Goal: Task Accomplishment & Management: Use online tool/utility

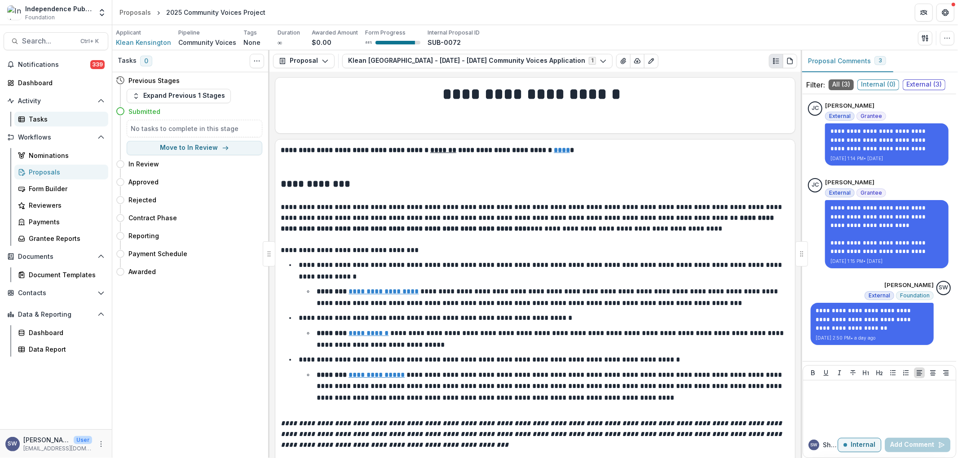
click at [39, 120] on div "Tasks" at bounding box center [65, 118] width 72 height 9
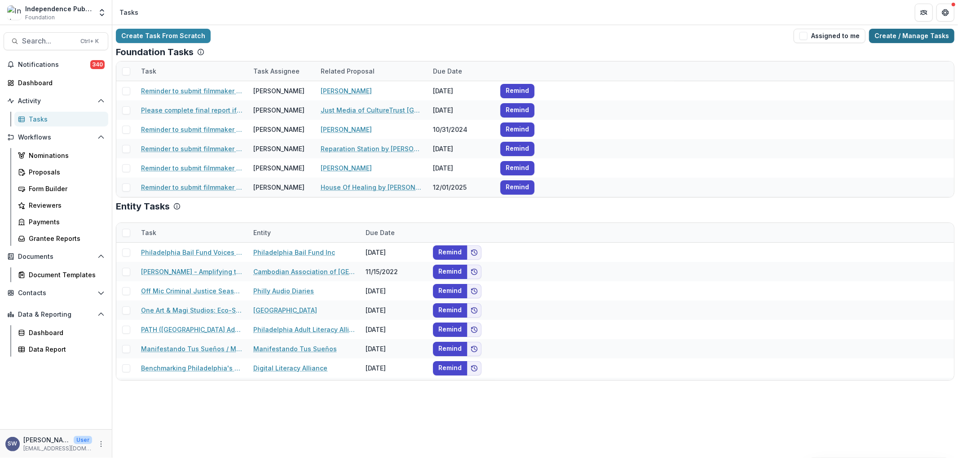
click at [899, 36] on link "Create / Manage Tasks" at bounding box center [911, 36] width 85 height 14
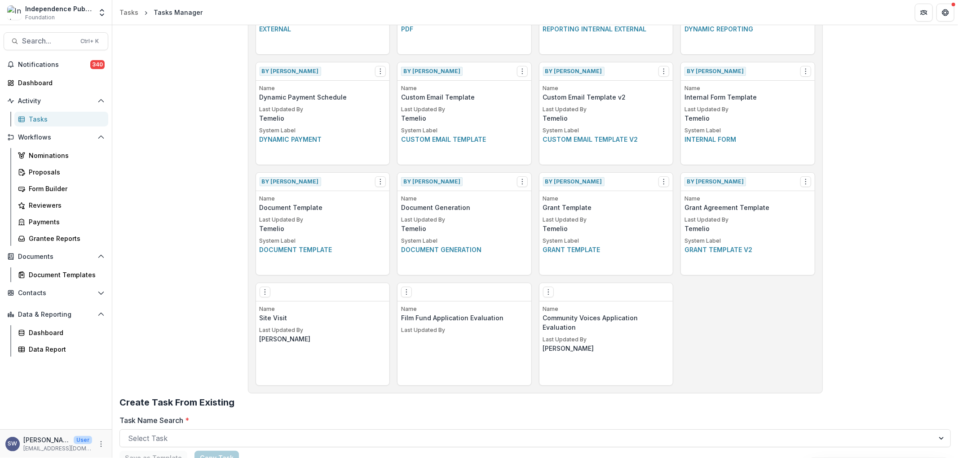
scroll to position [349, 0]
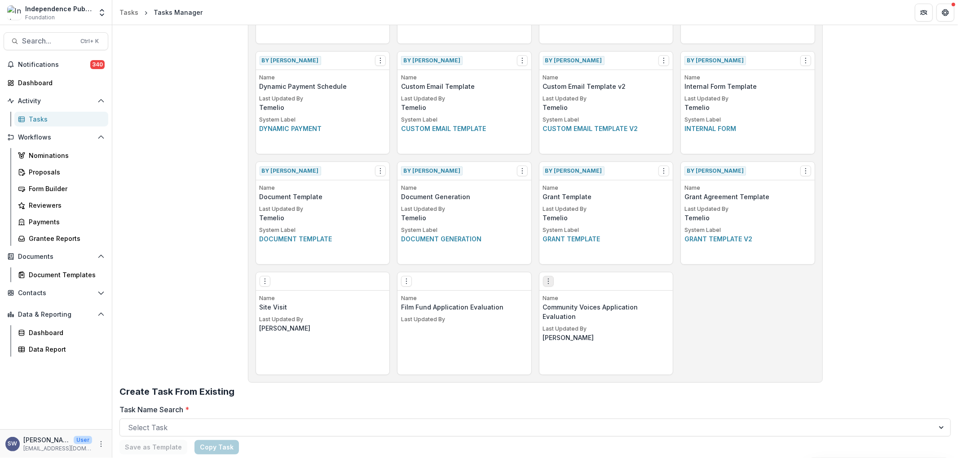
click at [545, 281] on icon "Options" at bounding box center [548, 281] width 7 height 7
click at [573, 301] on link "Edit" at bounding box center [599, 300] width 110 height 15
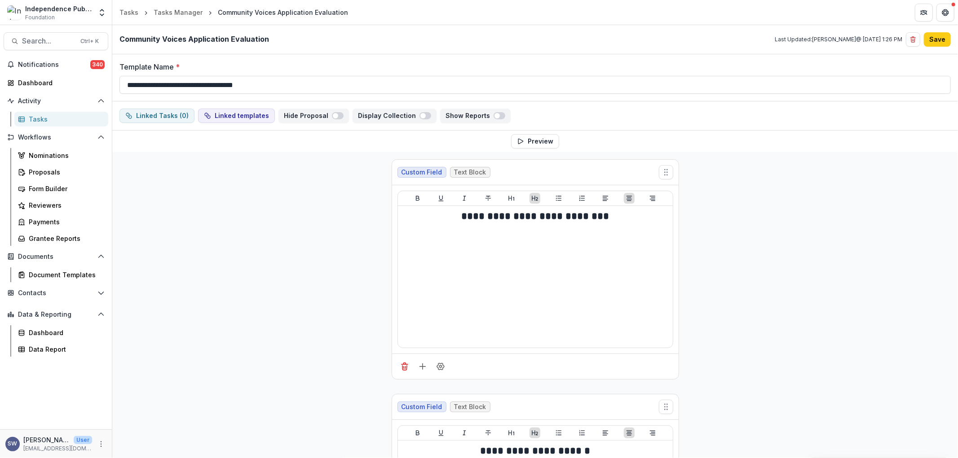
scroll to position [67, 0]
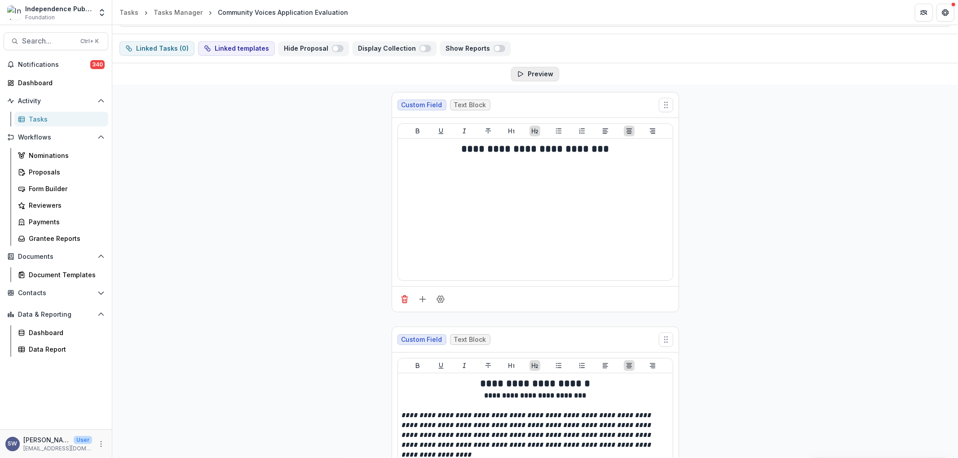
click at [553, 75] on button "Preview" at bounding box center [535, 74] width 48 height 14
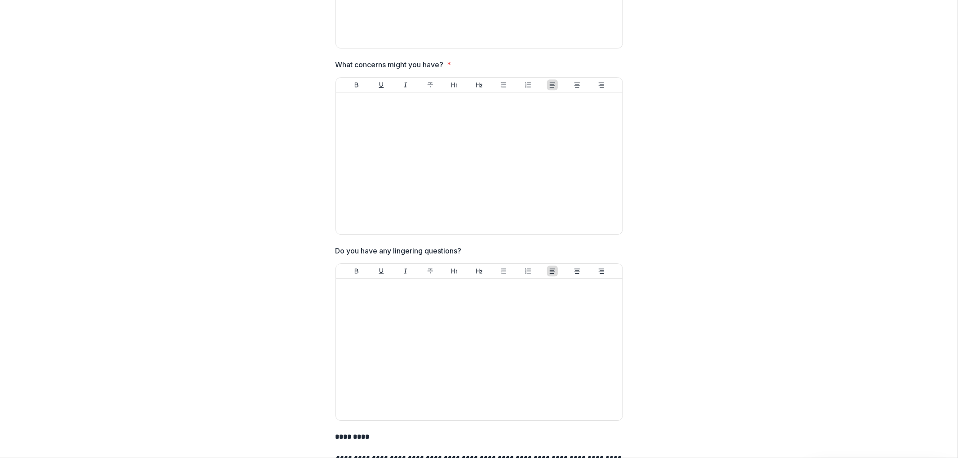
scroll to position [0, 0]
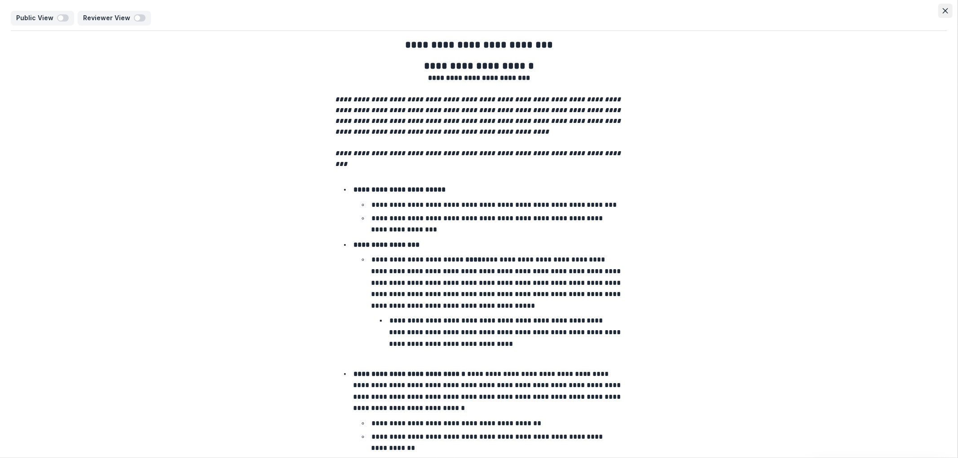
click at [942, 11] on icon "Close" at bounding box center [944, 10] width 5 height 5
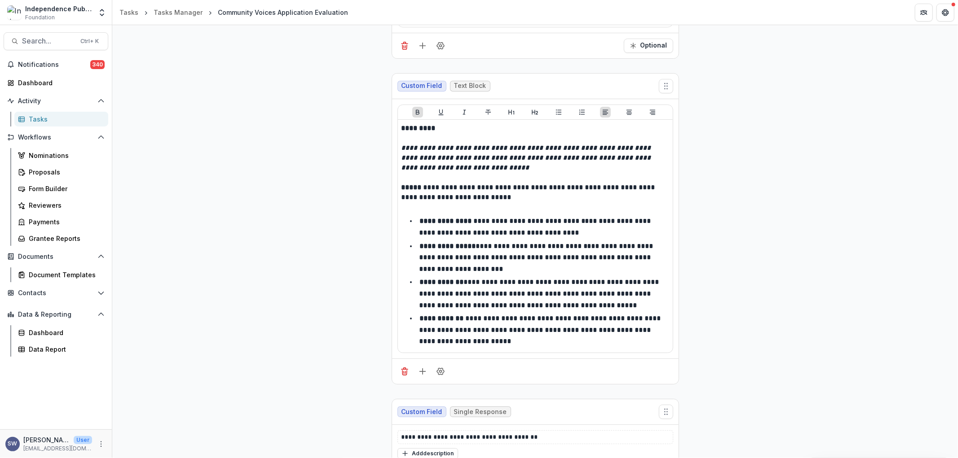
scroll to position [4871, 0]
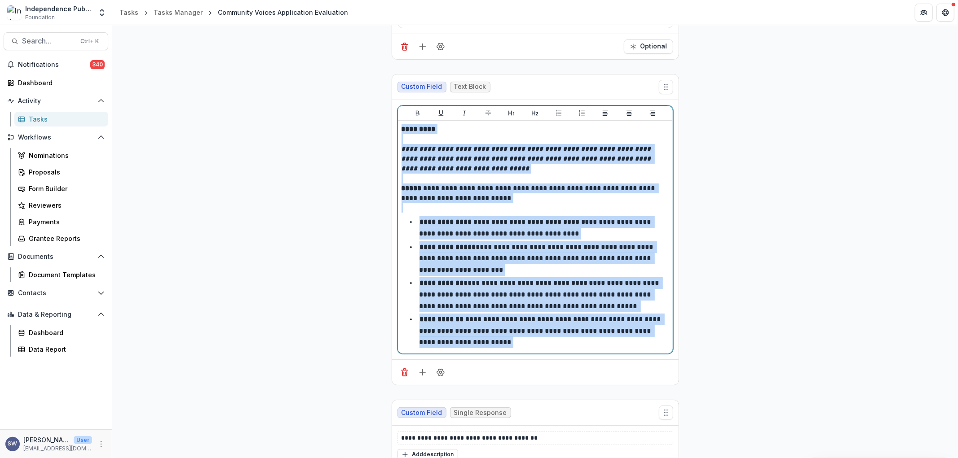
drag, startPoint x: 483, startPoint y: 304, endPoint x: 395, endPoint y: 100, distance: 222.6
click at [395, 100] on div "**********" at bounding box center [535, 229] width 286 height 259
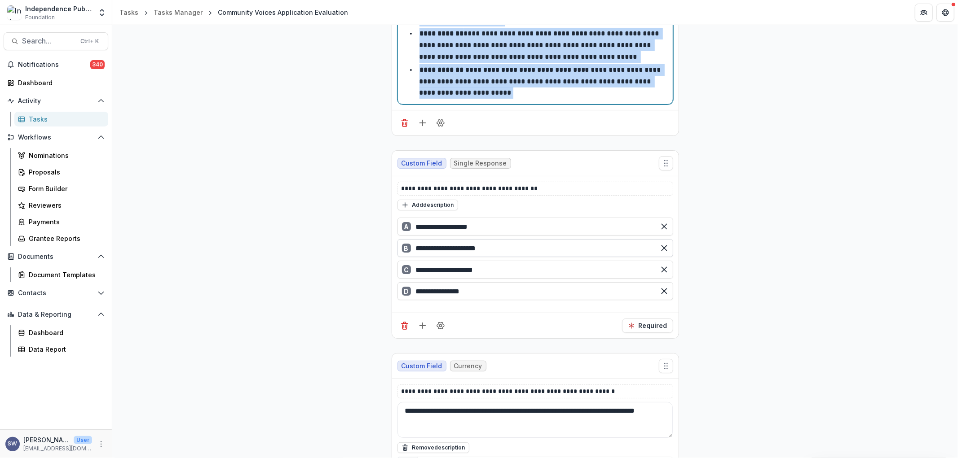
scroll to position [5137, 0]
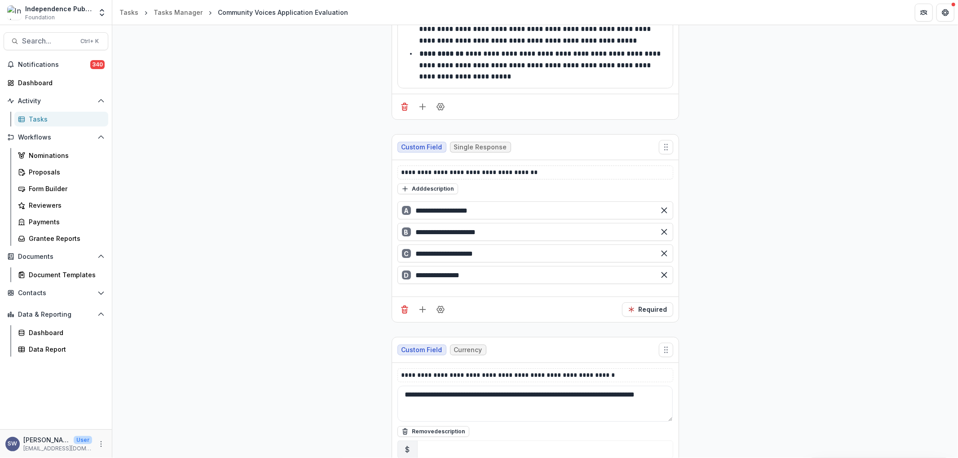
drag, startPoint x: 483, startPoint y: 356, endPoint x: 345, endPoint y: 325, distance: 141.9
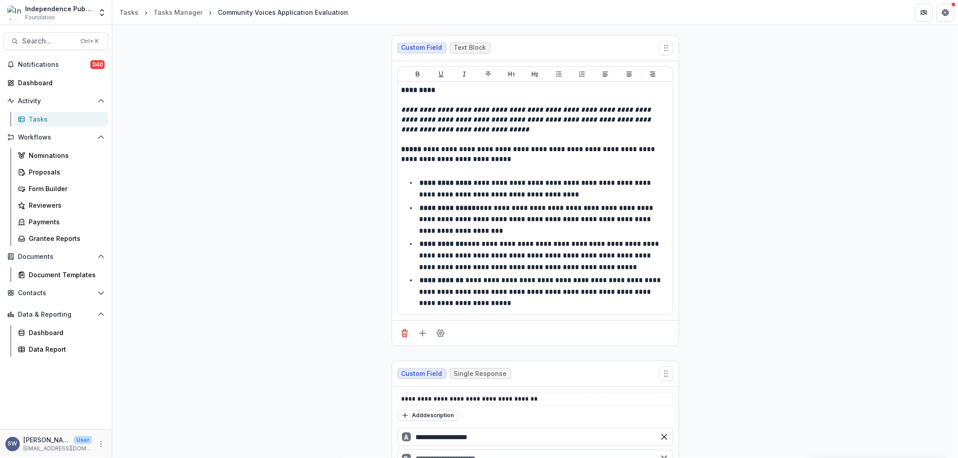
scroll to position [4887, 0]
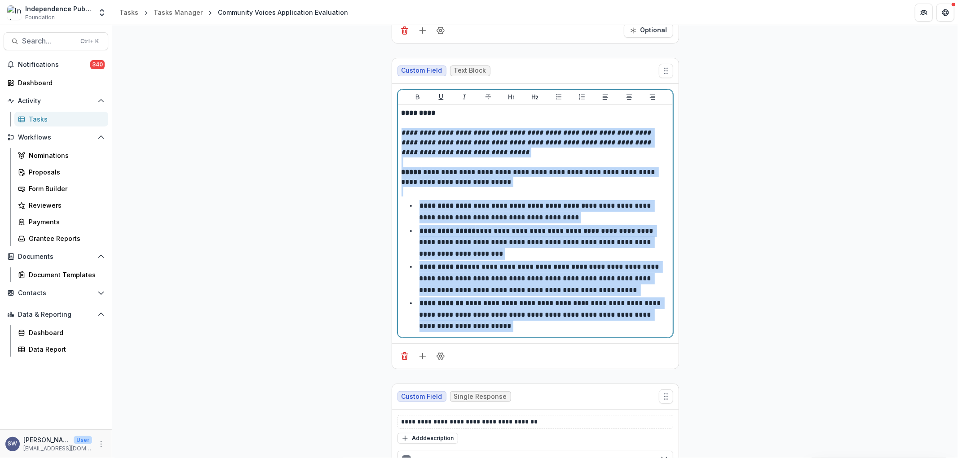
drag, startPoint x: 478, startPoint y: 290, endPoint x: 397, endPoint y: 102, distance: 205.0
click at [398, 105] on div "**********" at bounding box center [535, 221] width 275 height 233
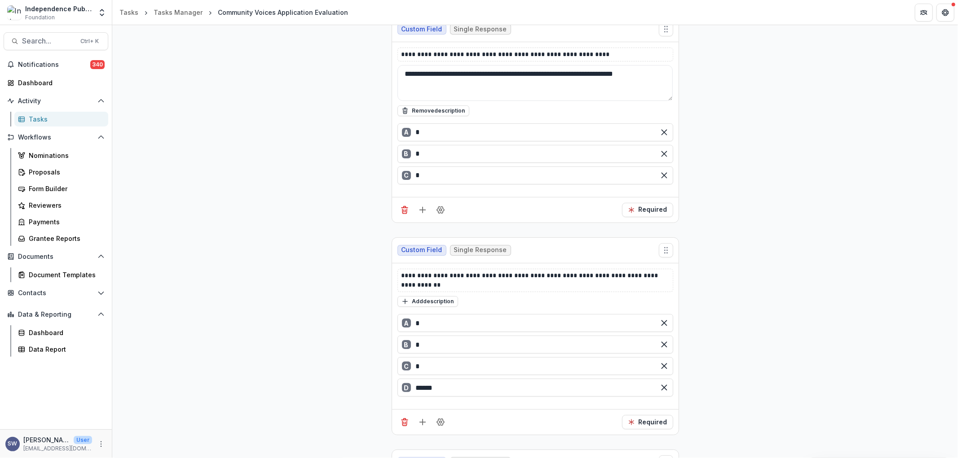
scroll to position [1885, 0]
